Goal: Task Accomplishment & Management: Manage account settings

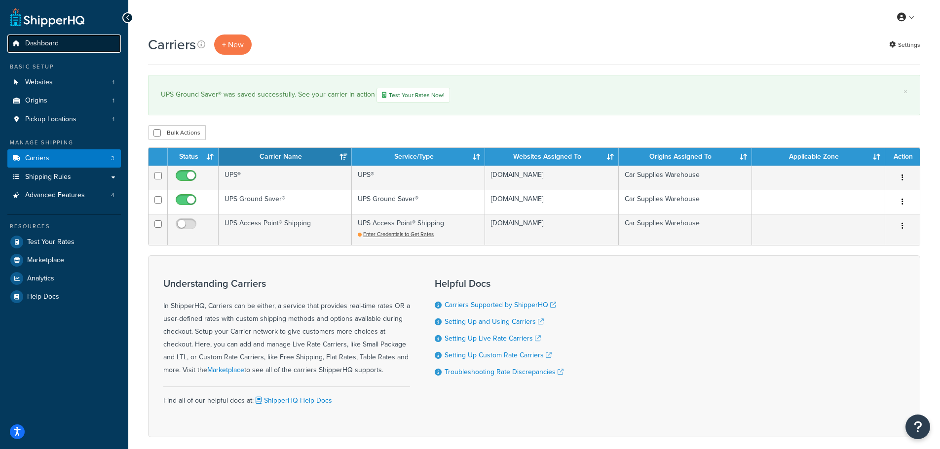
click at [36, 40] on span "Dashboard" at bounding box center [42, 43] width 34 height 8
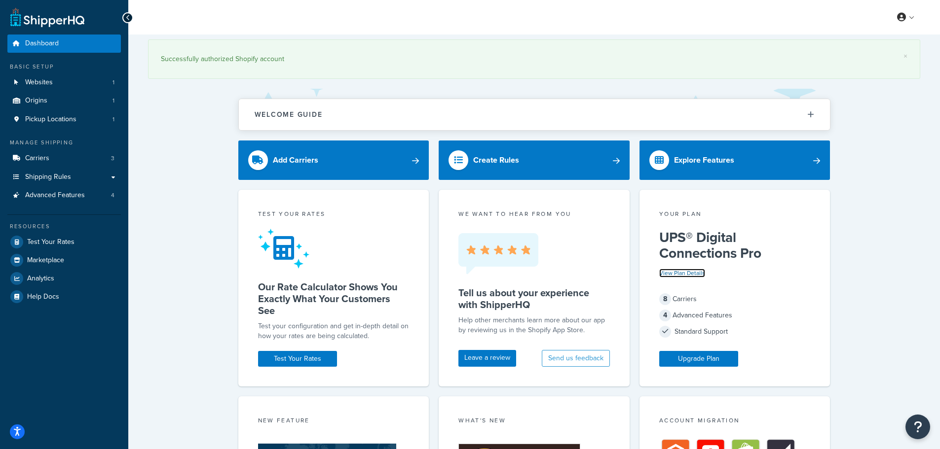
click at [682, 274] on link "View Plan Details" at bounding box center [682, 273] width 46 height 9
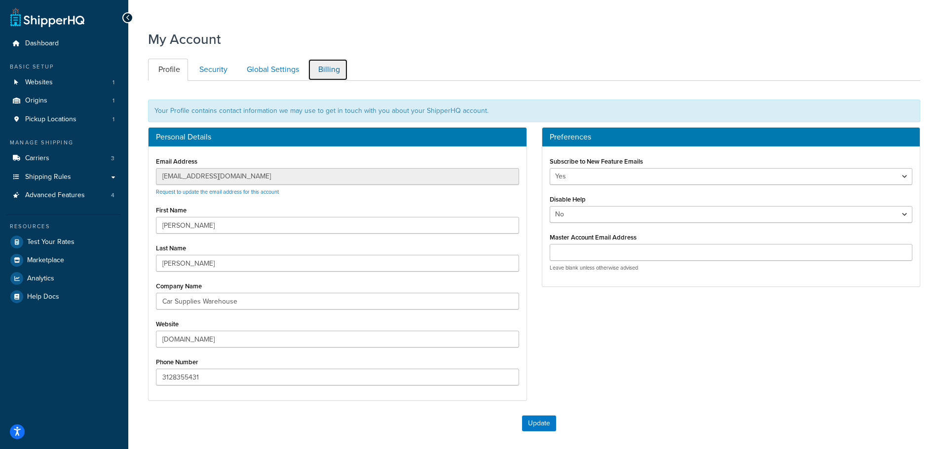
click at [321, 70] on link "Billing" at bounding box center [328, 70] width 40 height 22
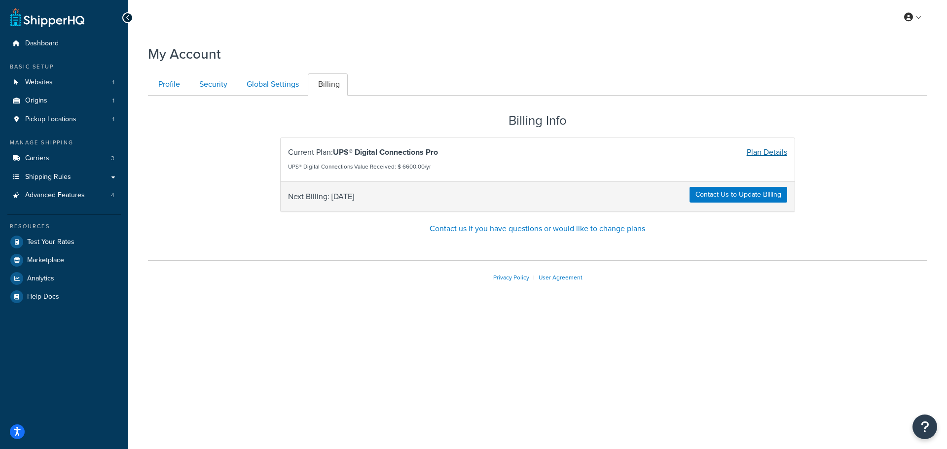
click at [771, 156] on link "Plan Details" at bounding box center [767, 151] width 40 height 11
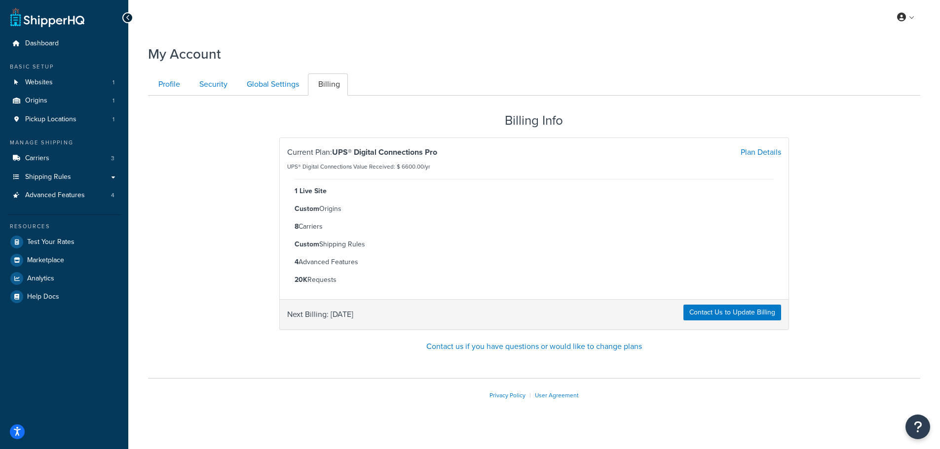
click at [463, 247] on li "Custom Shipping Rules" at bounding box center [533, 245] width 479 height 14
click at [171, 78] on link "Profile" at bounding box center [168, 84] width 40 height 22
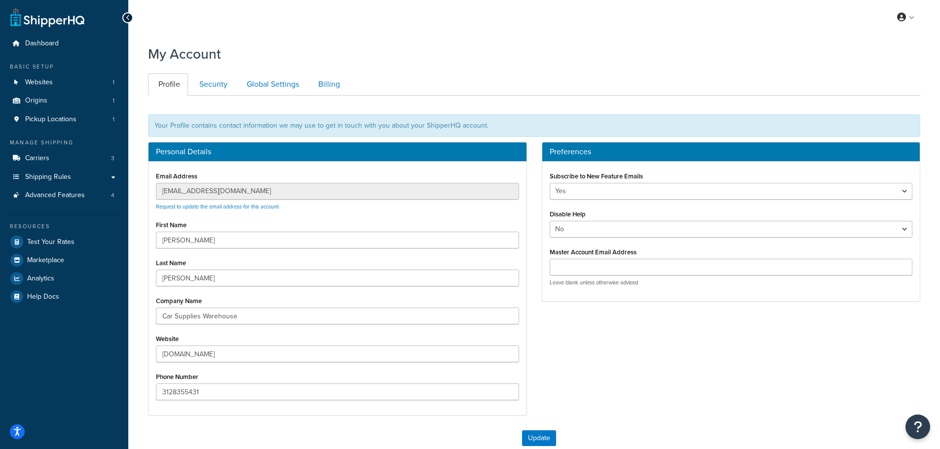
scroll to position [96, 0]
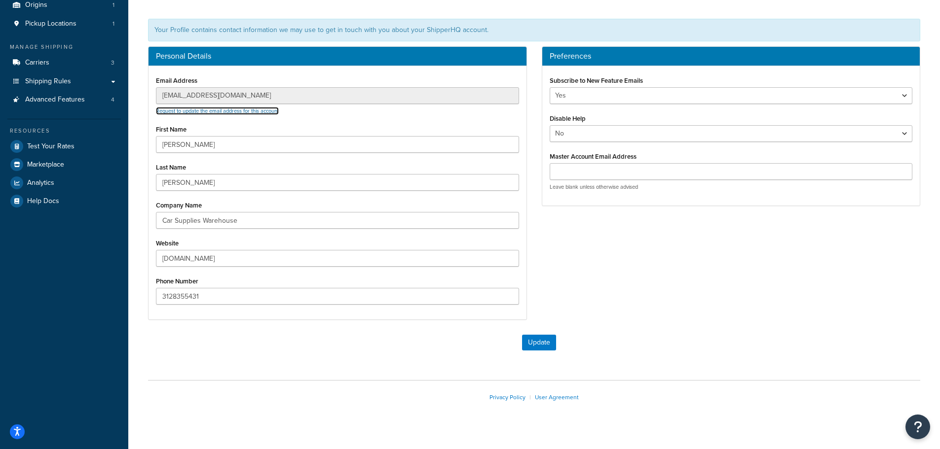
click at [246, 111] on link "Request to update the email address for this account" at bounding box center [217, 111] width 123 height 8
